Goal: Navigation & Orientation: Find specific page/section

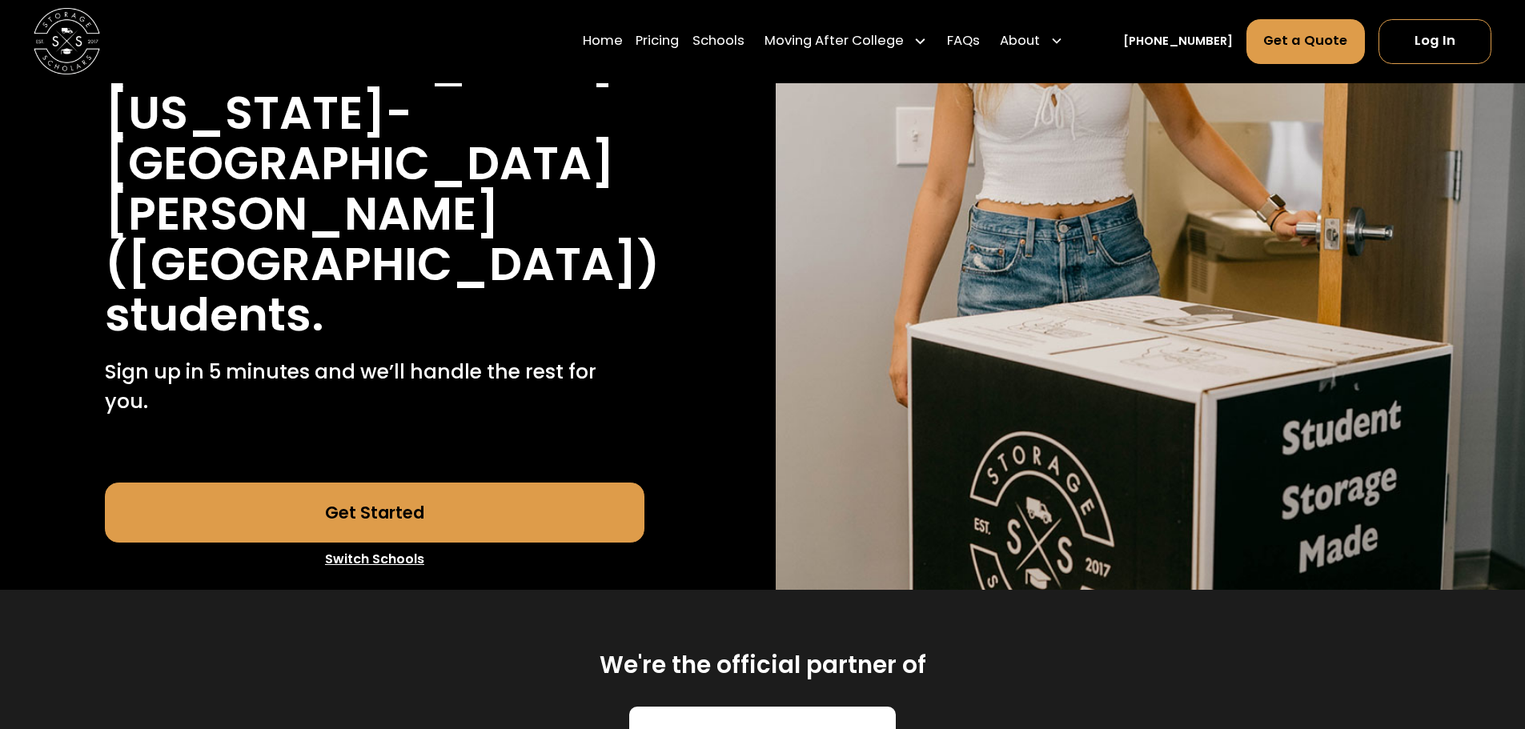
scroll to position [400, 0]
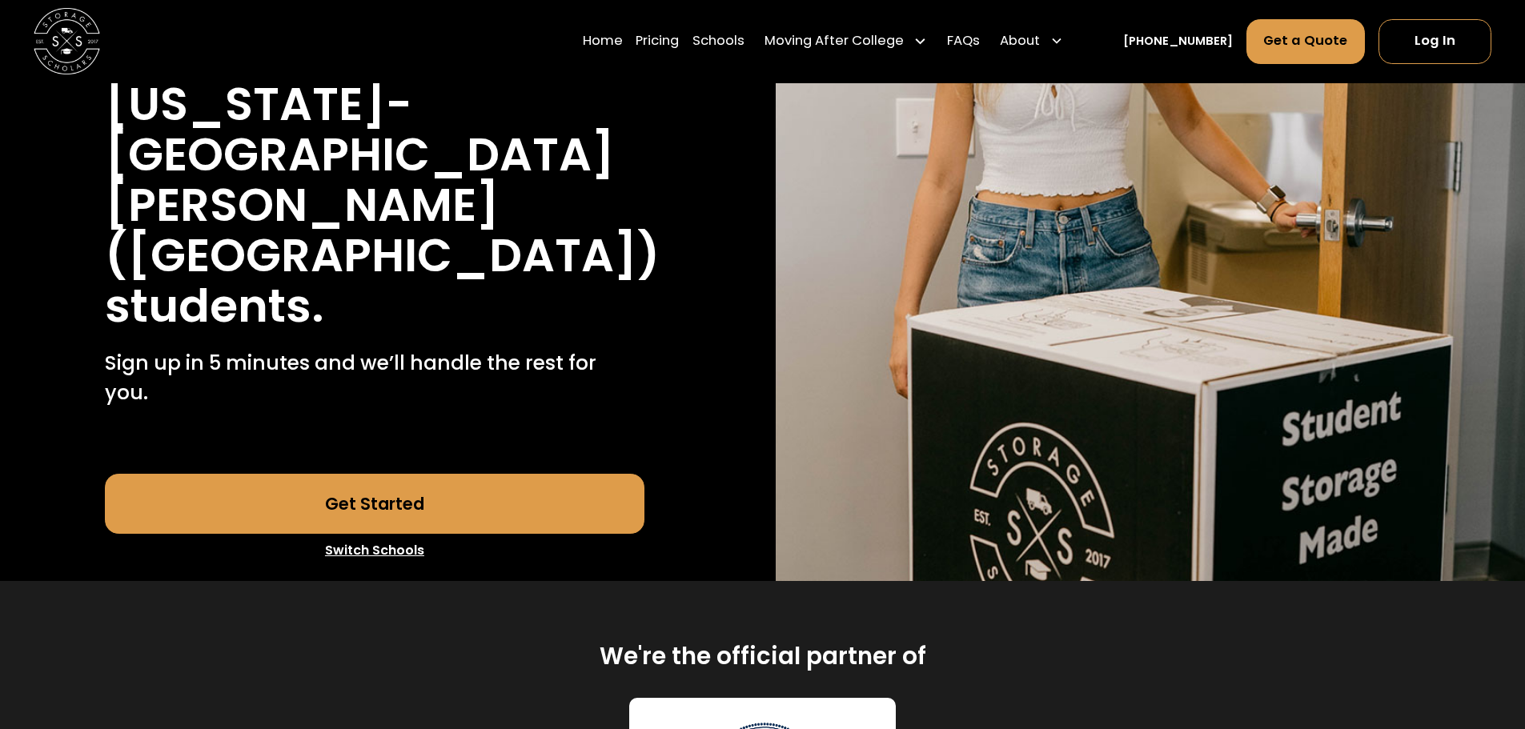
click at [381, 534] on link "Switch Schools" at bounding box center [375, 551] width 540 height 34
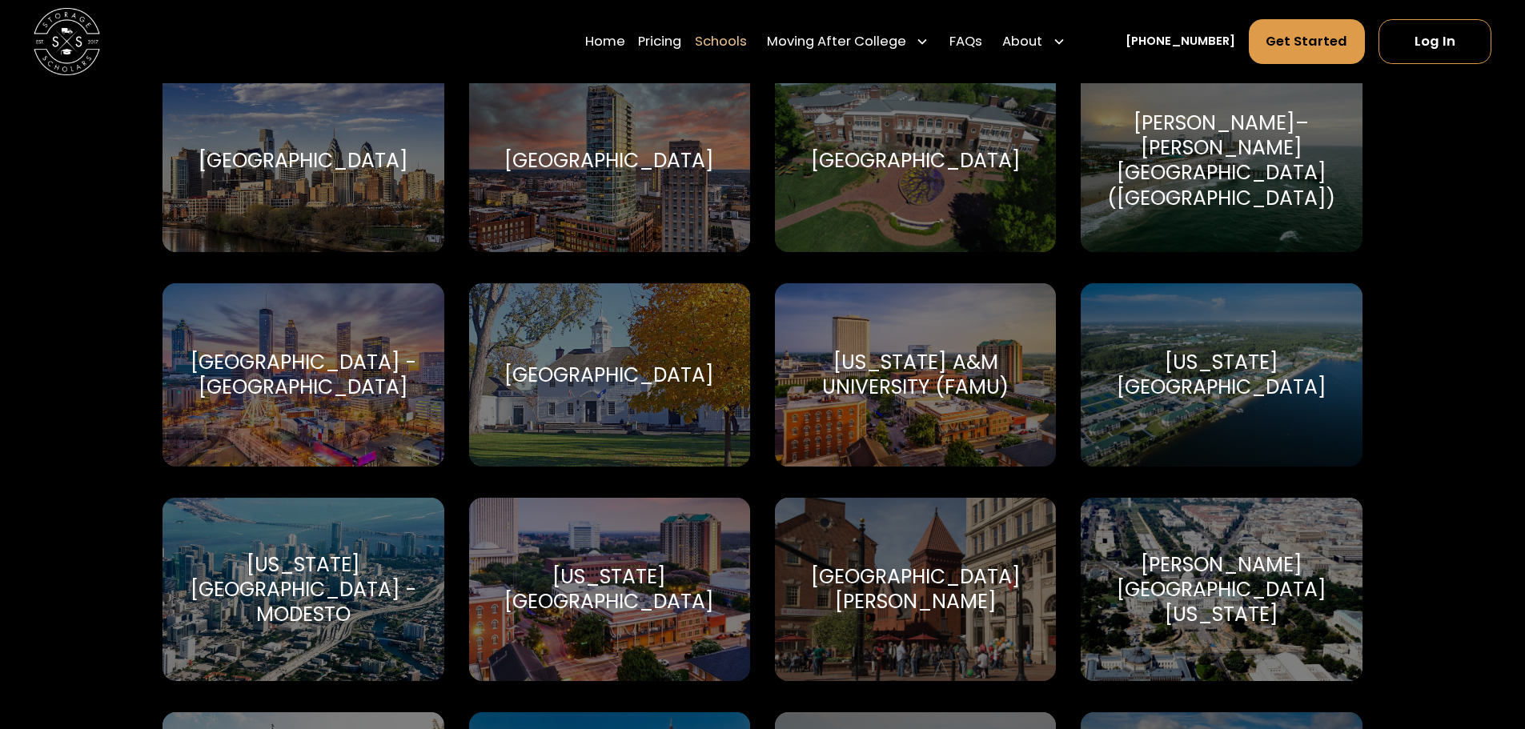
scroll to position [2722, 0]
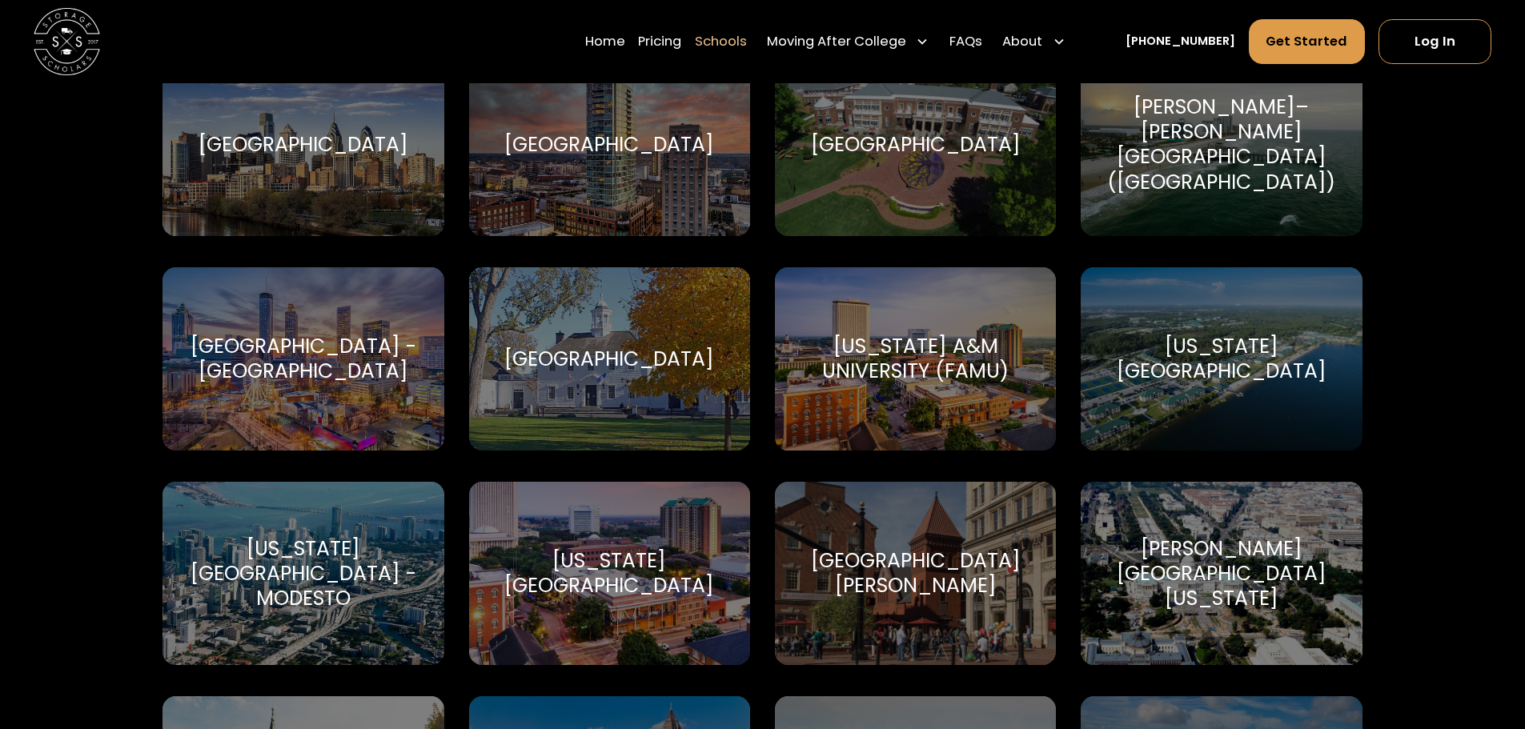
drag, startPoint x: 1219, startPoint y: 155, endPoint x: 1205, endPoint y: 165, distance: 17.1
click at [1218, 155] on div "[PERSON_NAME]–[PERSON_NAME][GEOGRAPHIC_DATA] ([GEOGRAPHIC_DATA])" at bounding box center [1221, 144] width 241 height 100
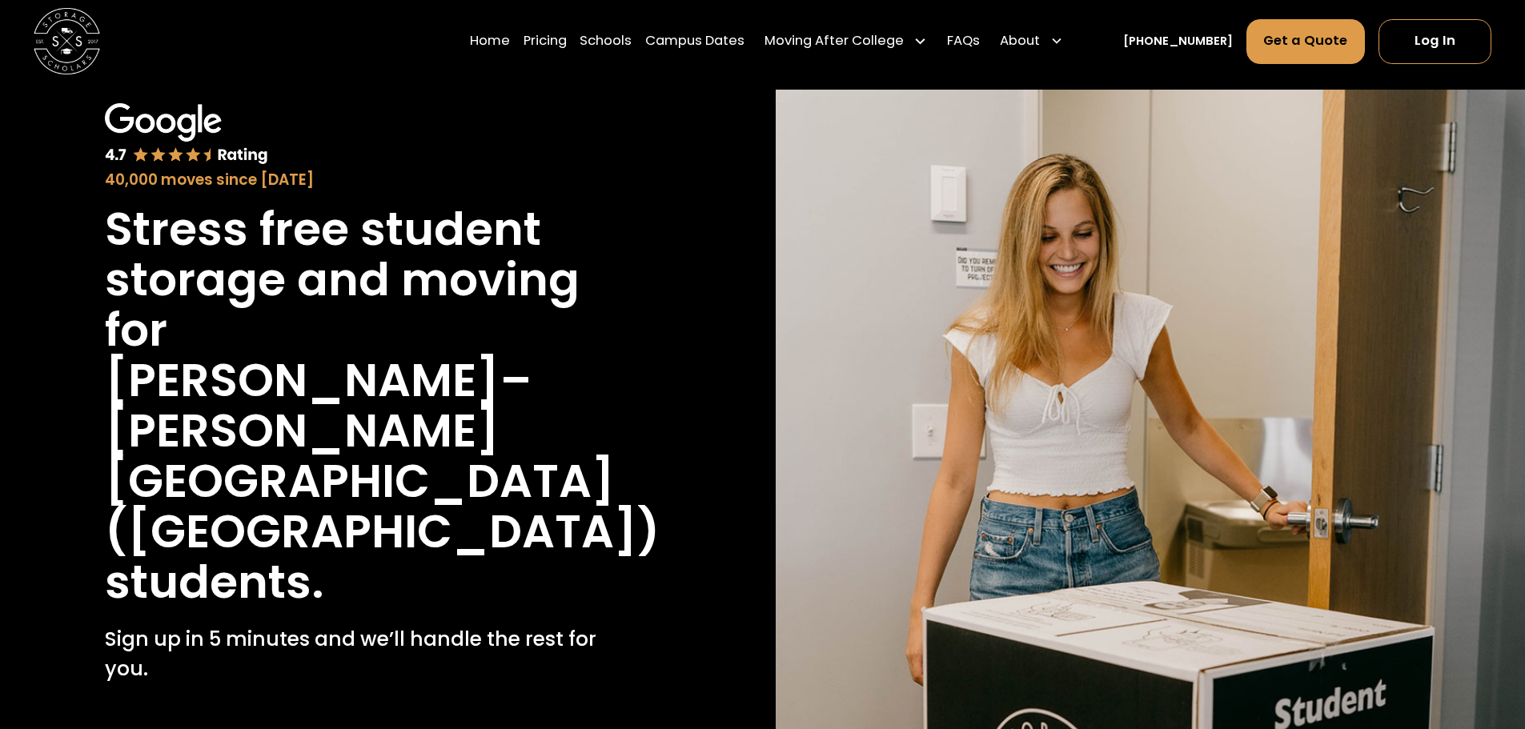
scroll to position [320, 0]
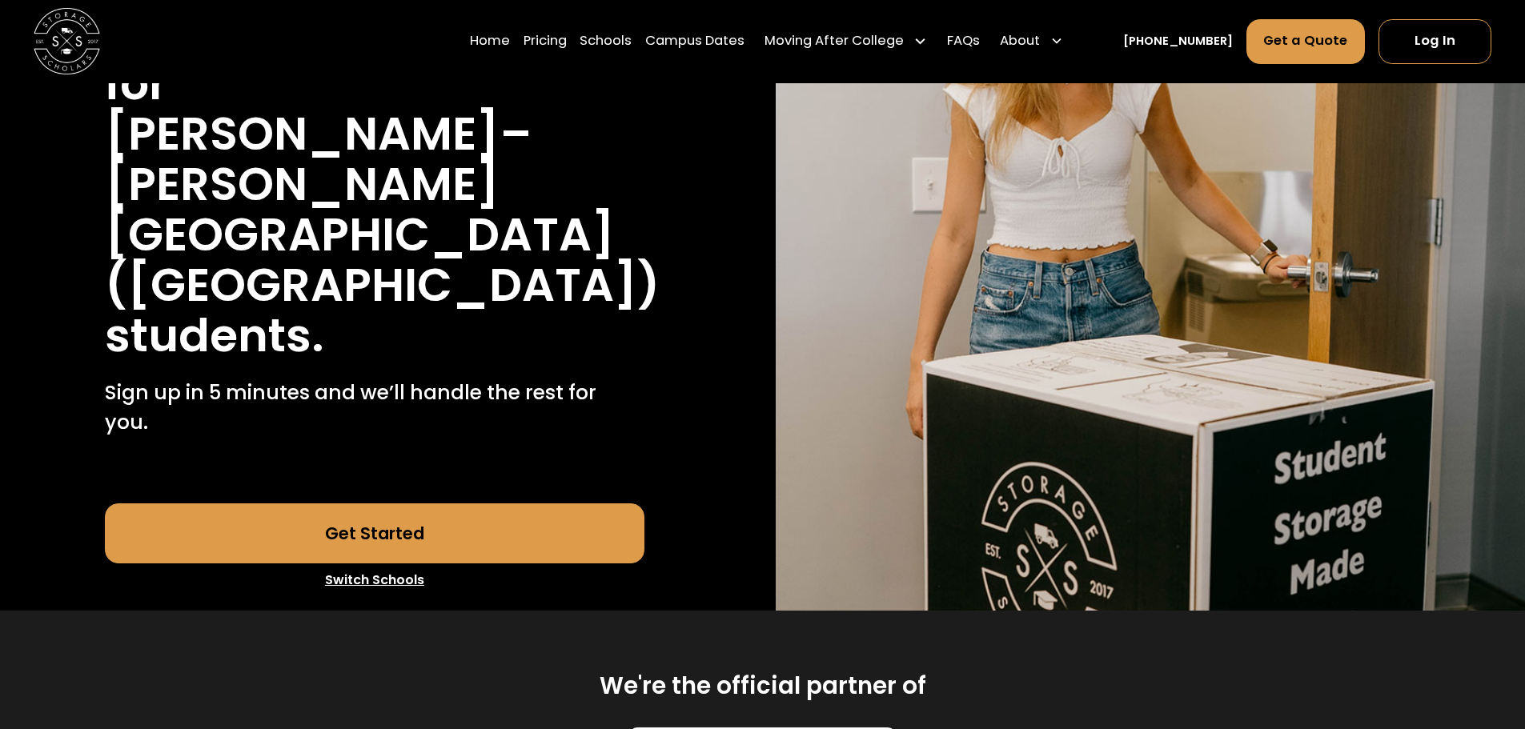
click at [512, 504] on link "Get Started" at bounding box center [375, 534] width 540 height 60
